Goal: Task Accomplishment & Management: Use online tool/utility

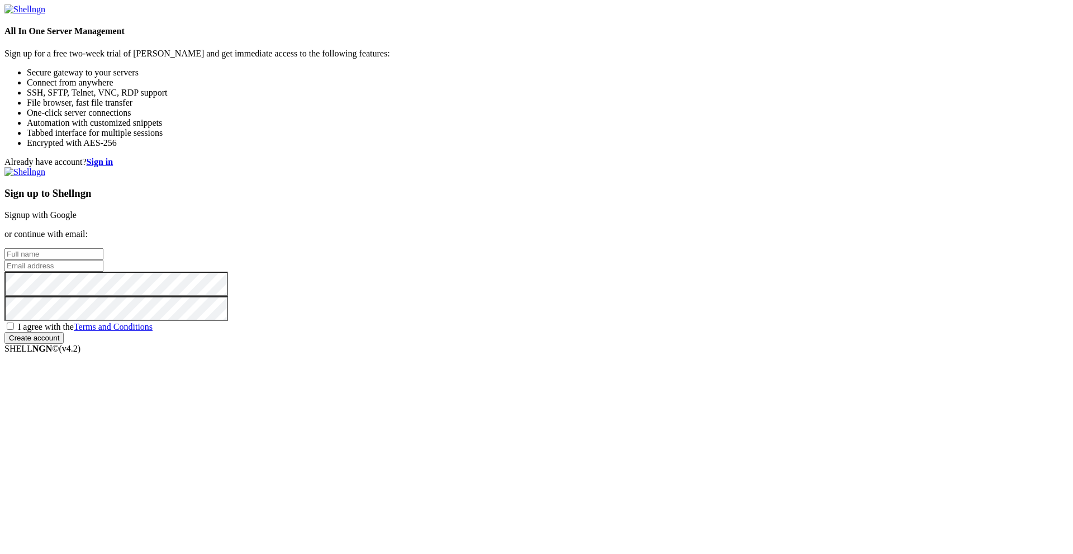
click at [77, 210] on link "Signup with Google" at bounding box center [40, 214] width 72 height 9
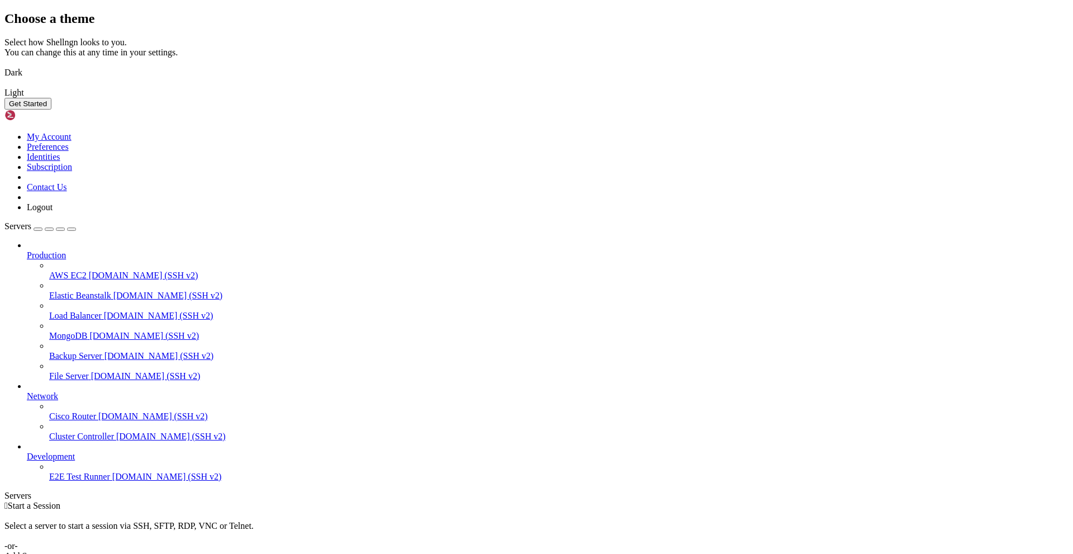
click at [4, 65] on img at bounding box center [4, 65] width 0 height 0
click at [51, 110] on button "Get Started" at bounding box center [27, 104] width 47 height 12
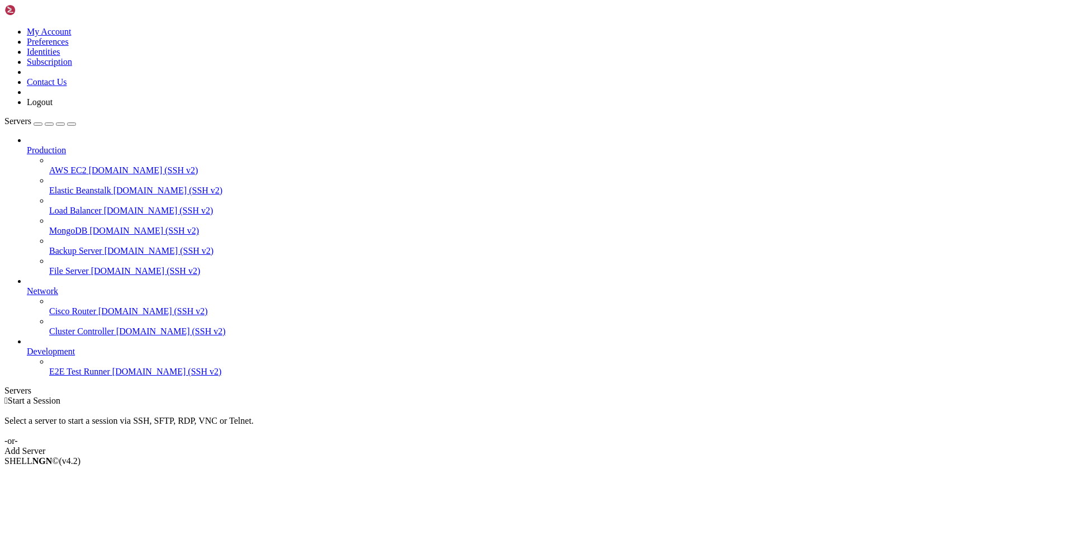
click at [4, 27] on icon at bounding box center [4, 27] width 0 height 0
click at [625, 446] on link "Add Server" at bounding box center [536, 451] width 1064 height 10
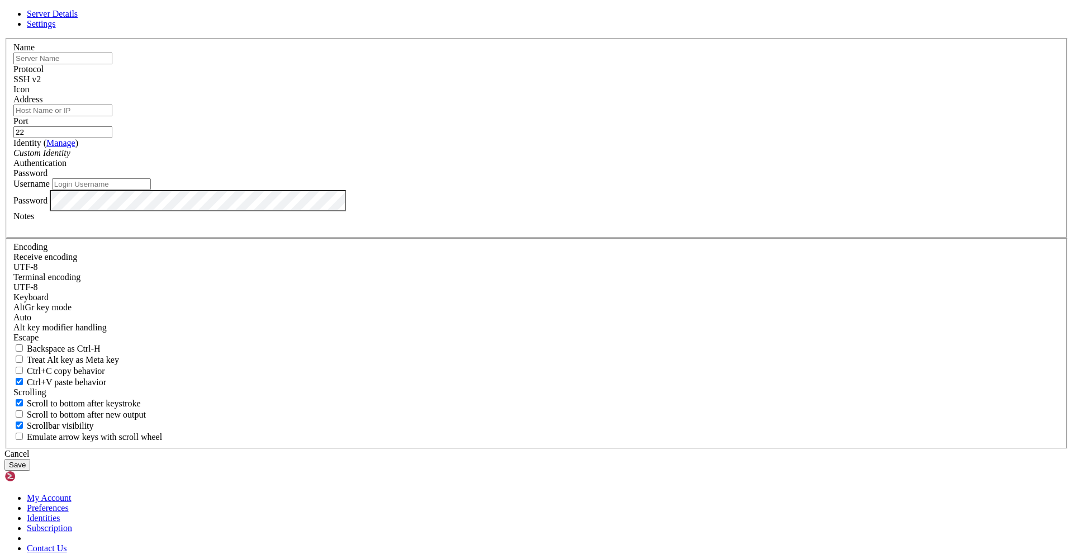
click at [639, 178] on div "Password" at bounding box center [536, 173] width 1046 height 10
click at [112, 64] on input "text" at bounding box center [62, 59] width 99 height 12
click at [316, 201] on div "Server Details Settings Name Protocol SSH v2 Icon" at bounding box center [536, 239] width 1064 height 461
click at [306, 222] on div "Server Details Settings Name Protocol SSH v2 Icon" at bounding box center [536, 239] width 1064 height 461
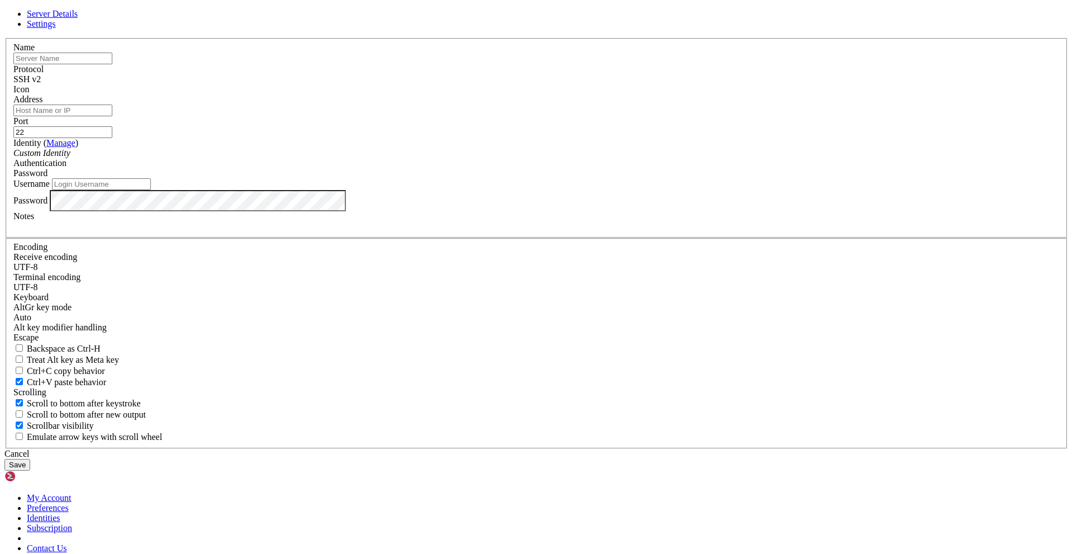
click at [4, 38] on link at bounding box center [4, 38] width 0 height 0
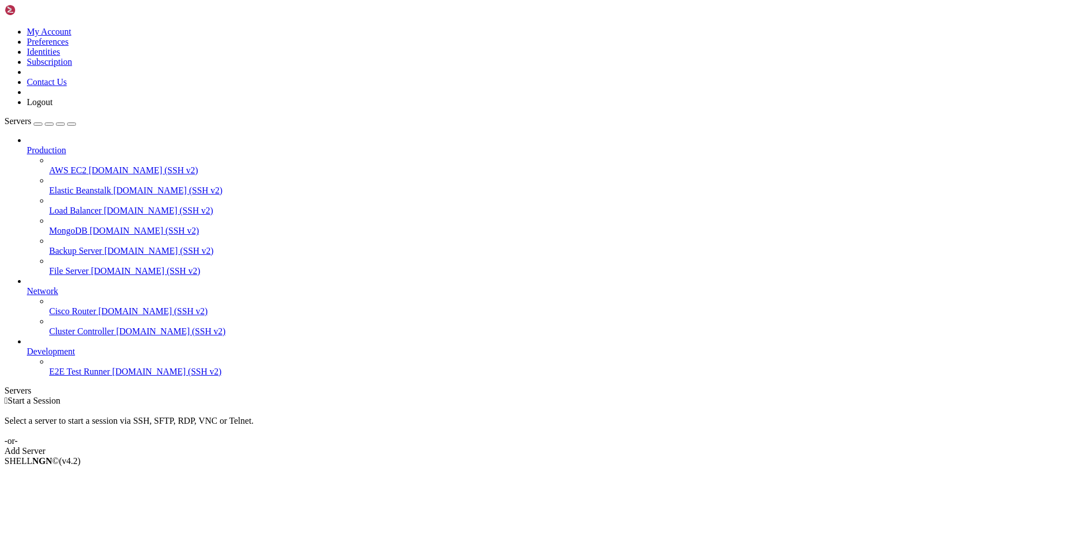
click at [66, 145] on span "Production" at bounding box center [46, 149] width 39 height 9
click at [27, 145] on icon at bounding box center [27, 145] width 0 height 0
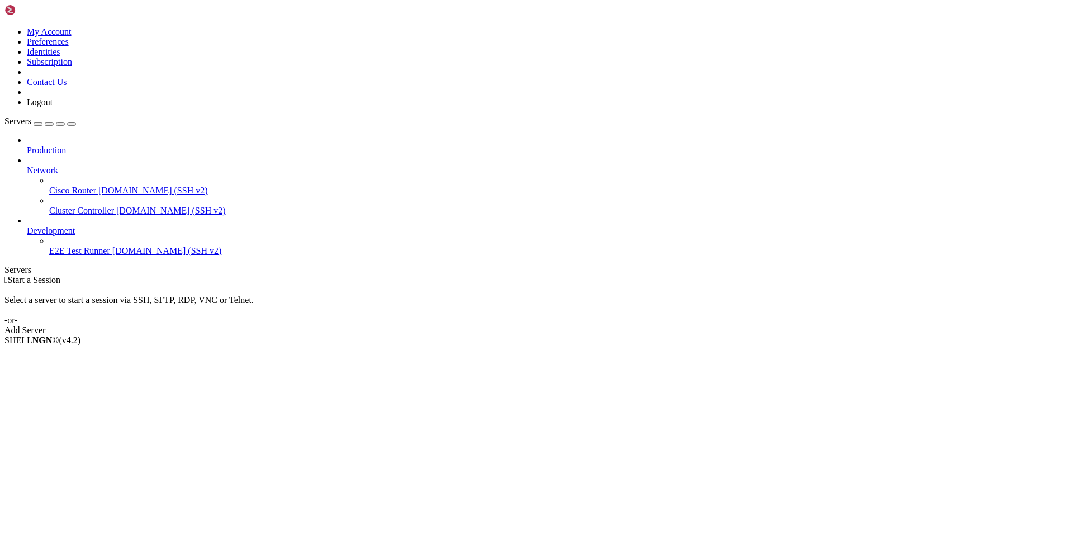
click at [27, 145] on icon at bounding box center [27, 145] width 0 height 0
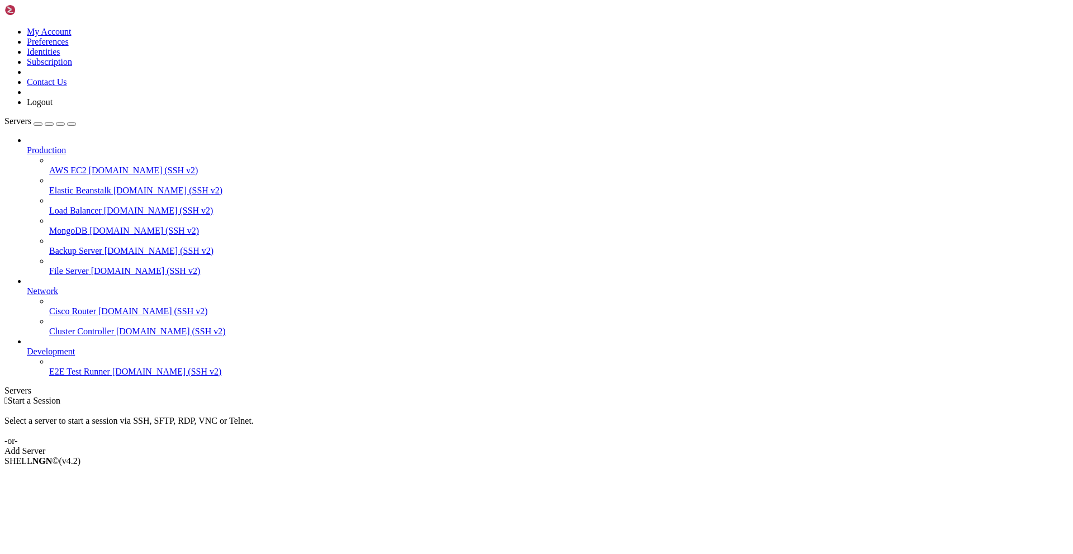
click at [72, 124] on div "button" at bounding box center [72, 124] width 0 height 0
click at [13, 386] on div "Servers" at bounding box center [536, 391] width 1064 height 10
click at [635, 406] on div "Select a server to start a session via SSH, SFTP, RDP, VNC or Telnet. -or-" at bounding box center [536, 426] width 1064 height 40
drag, startPoint x: 140, startPoint y: 83, endPoint x: 193, endPoint y: 69, distance: 55.6
click at [5, 396] on div at bounding box center [4, 396] width 1 height 0
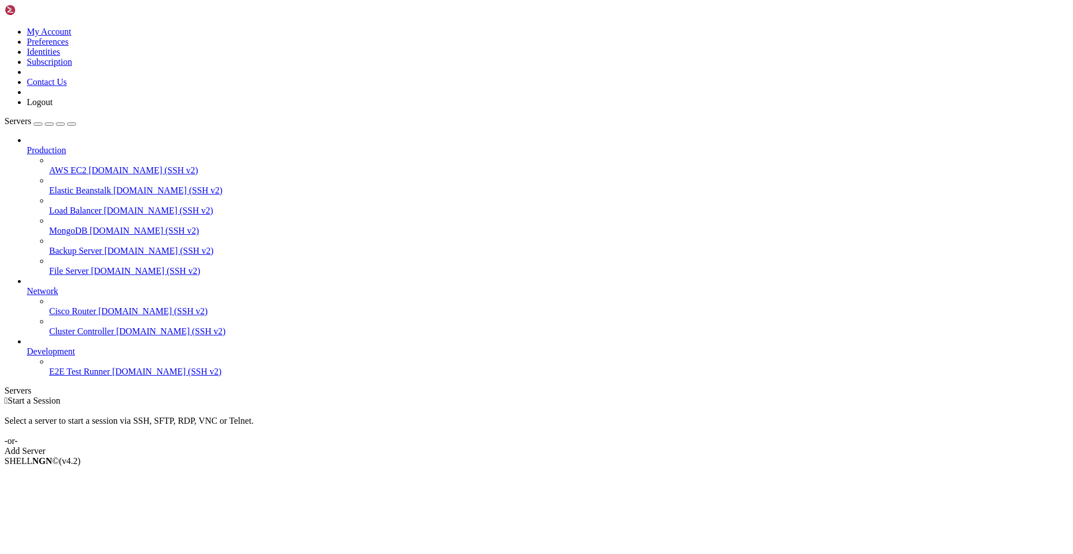
click at [87, 165] on span "AWS EC2" at bounding box center [67, 169] width 37 height 9
click at [94, 165] on span "[DOMAIN_NAME] (SSH v2)" at bounding box center [144, 169] width 110 height 9
click at [89, 185] on span "Elastic Beanstalk" at bounding box center [80, 189] width 62 height 9
click at [82, 206] on span "Load Balancer" at bounding box center [75, 210] width 53 height 9
click at [82, 226] on span "MongoDB" at bounding box center [68, 230] width 38 height 9
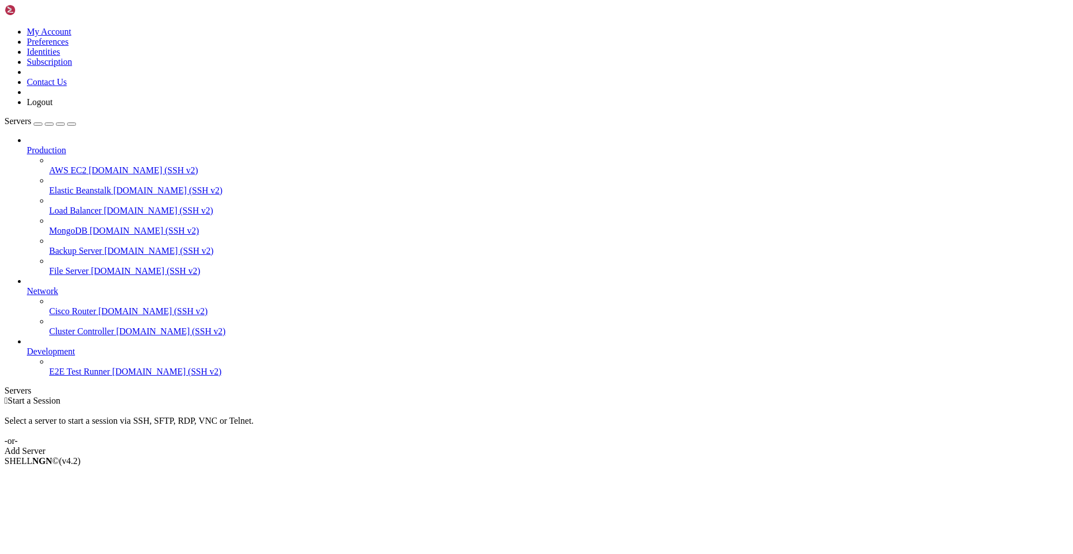
click at [78, 246] on span "Backup Server" at bounding box center [75, 250] width 53 height 9
click at [87, 165] on span "AWS EC2" at bounding box center [67, 169] width 37 height 9
click at [56, 475] on span "Connect" at bounding box center [42, 479] width 30 height 9
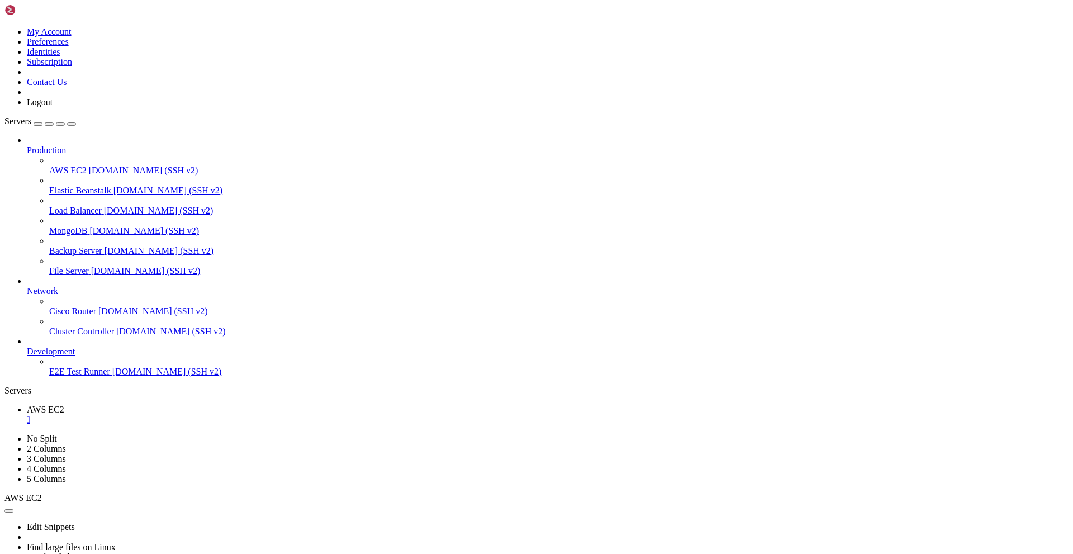
click at [256, 415] on div "" at bounding box center [547, 420] width 1041 height 10
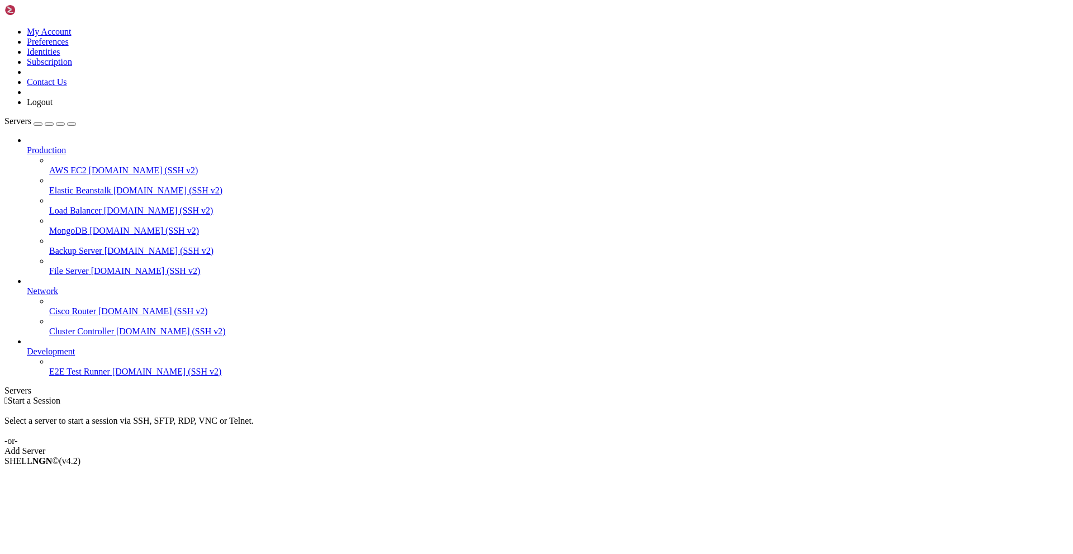
click at [4, 27] on link at bounding box center [4, 27] width 0 height 0
